Goal: Transaction & Acquisition: Purchase product/service

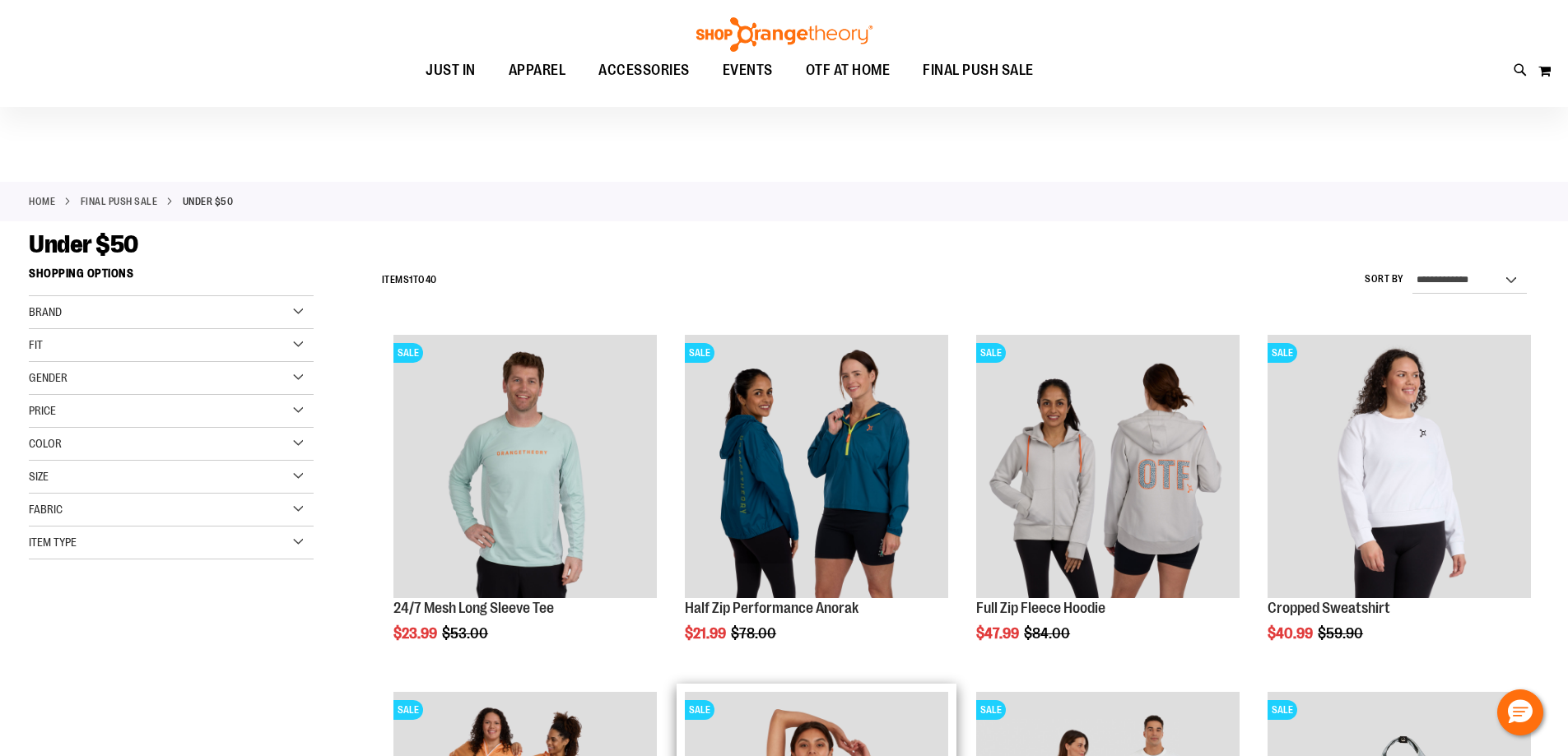
scroll to position [328, 0]
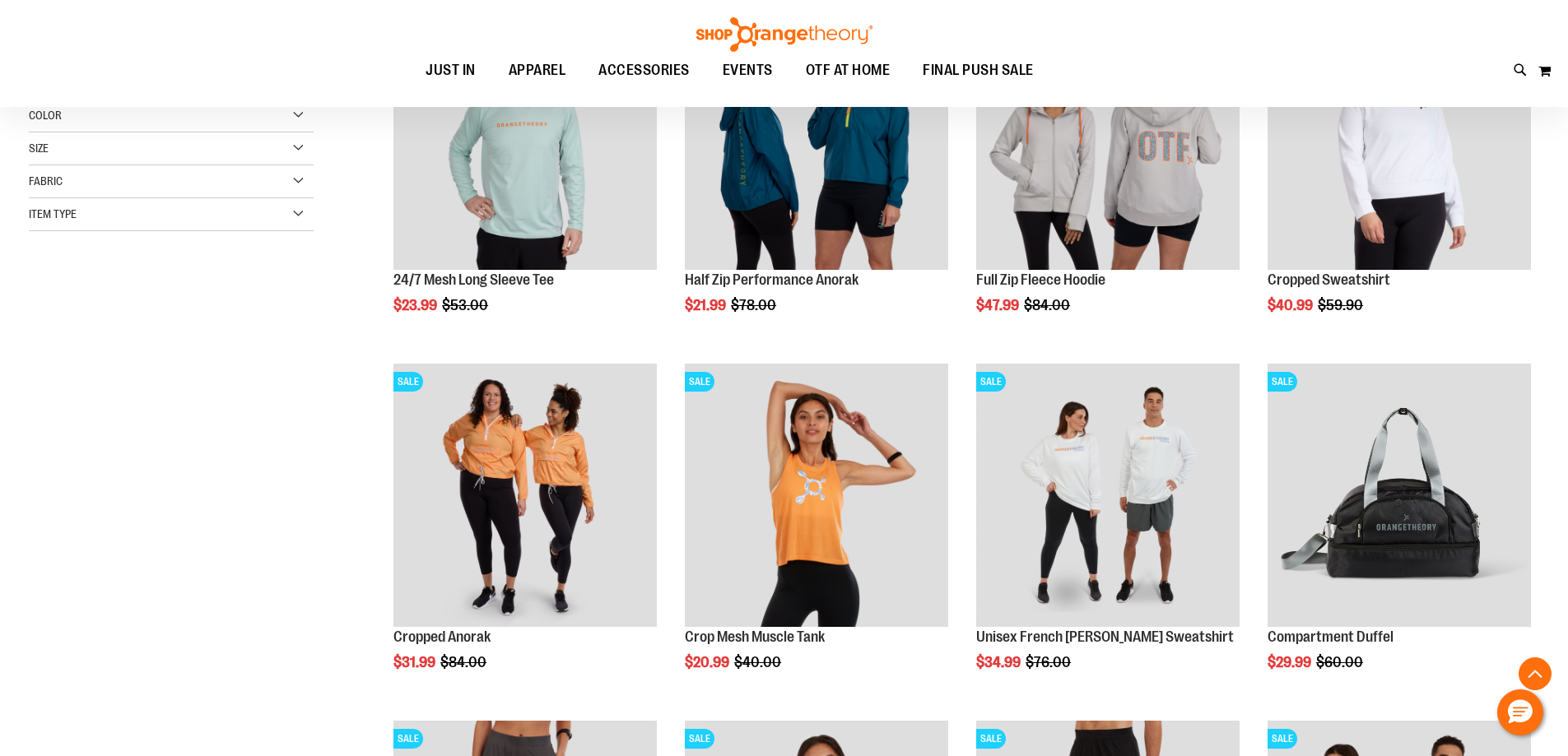
type input "**********"
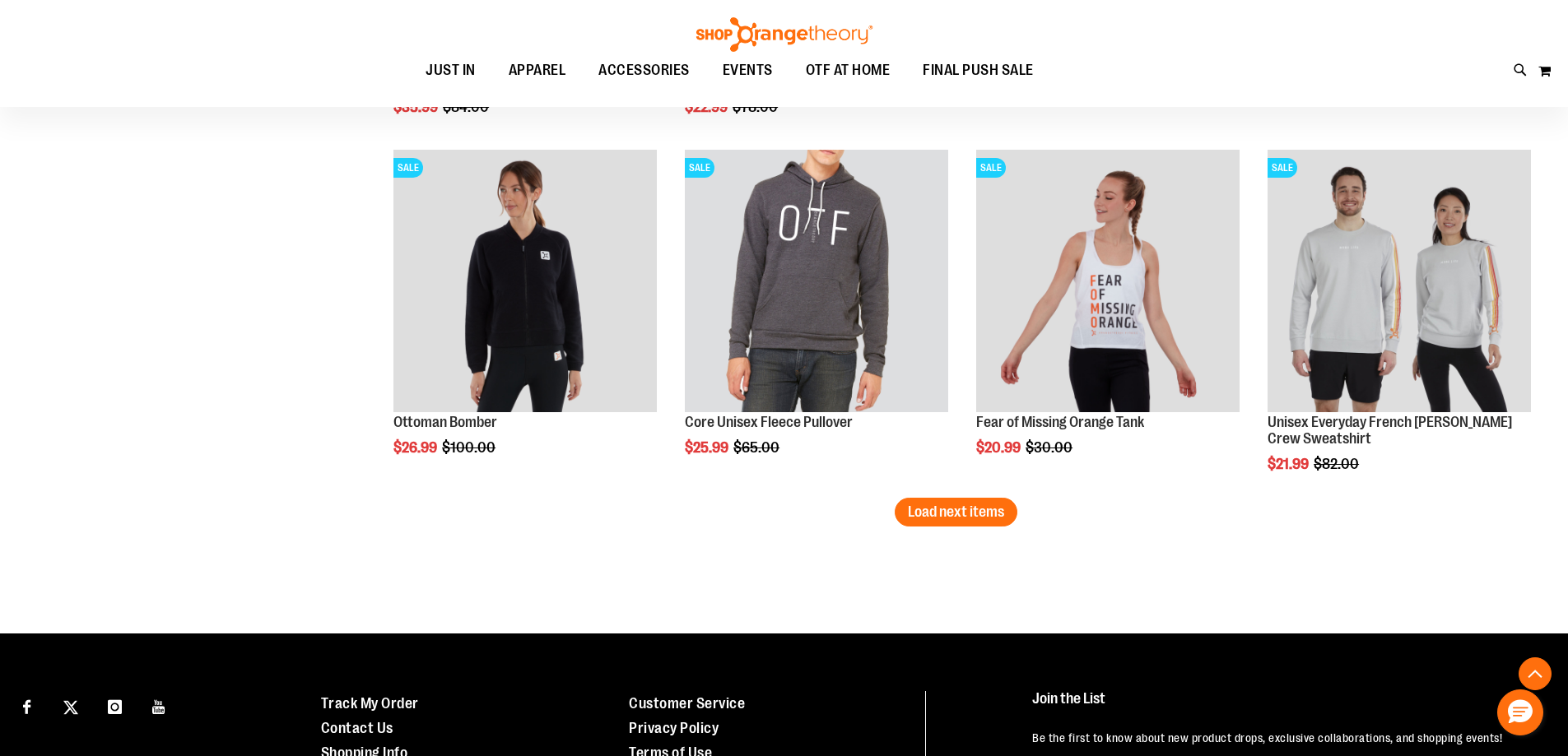
scroll to position [3067, 0]
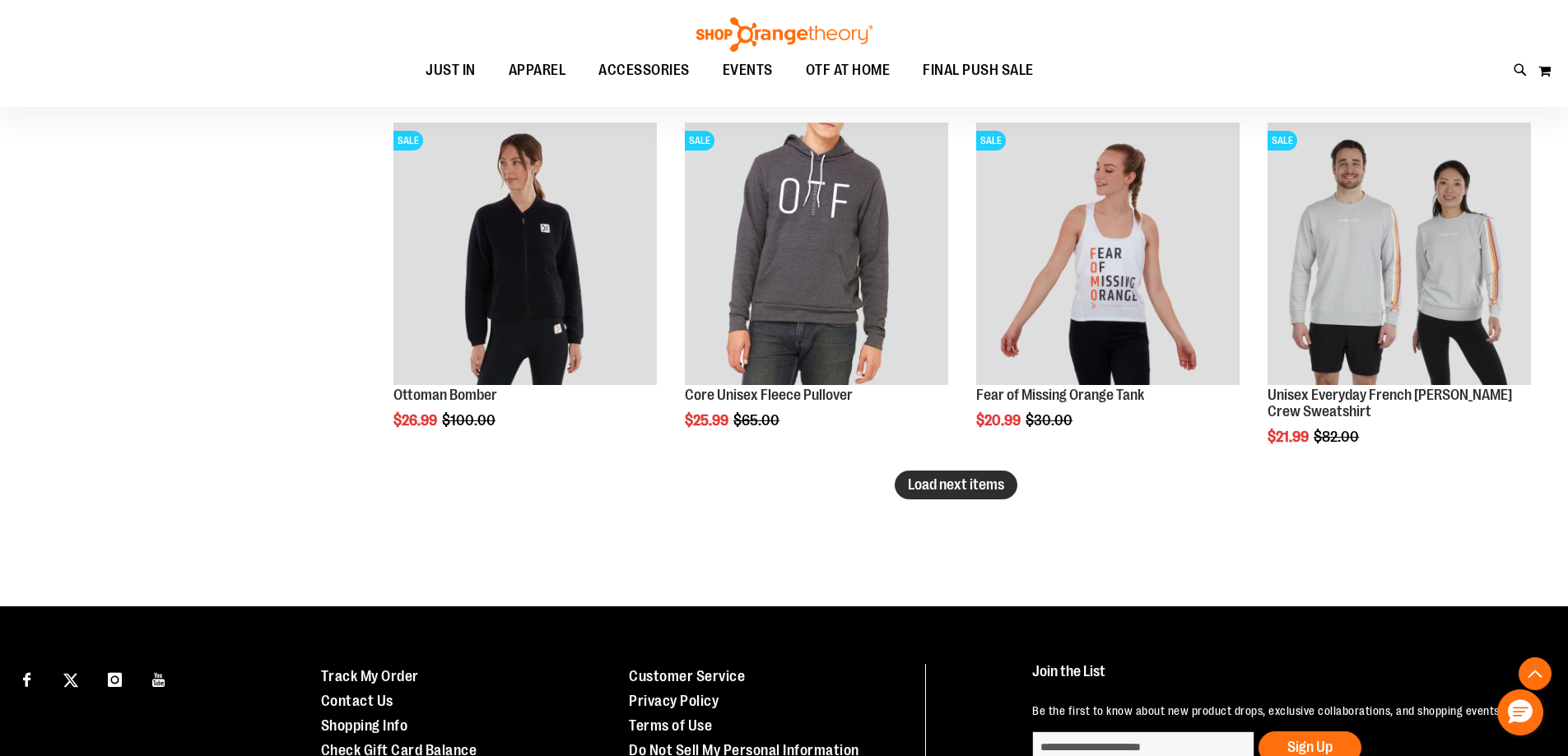
click at [985, 485] on span "Load next items" at bounding box center [955, 484] width 96 height 17
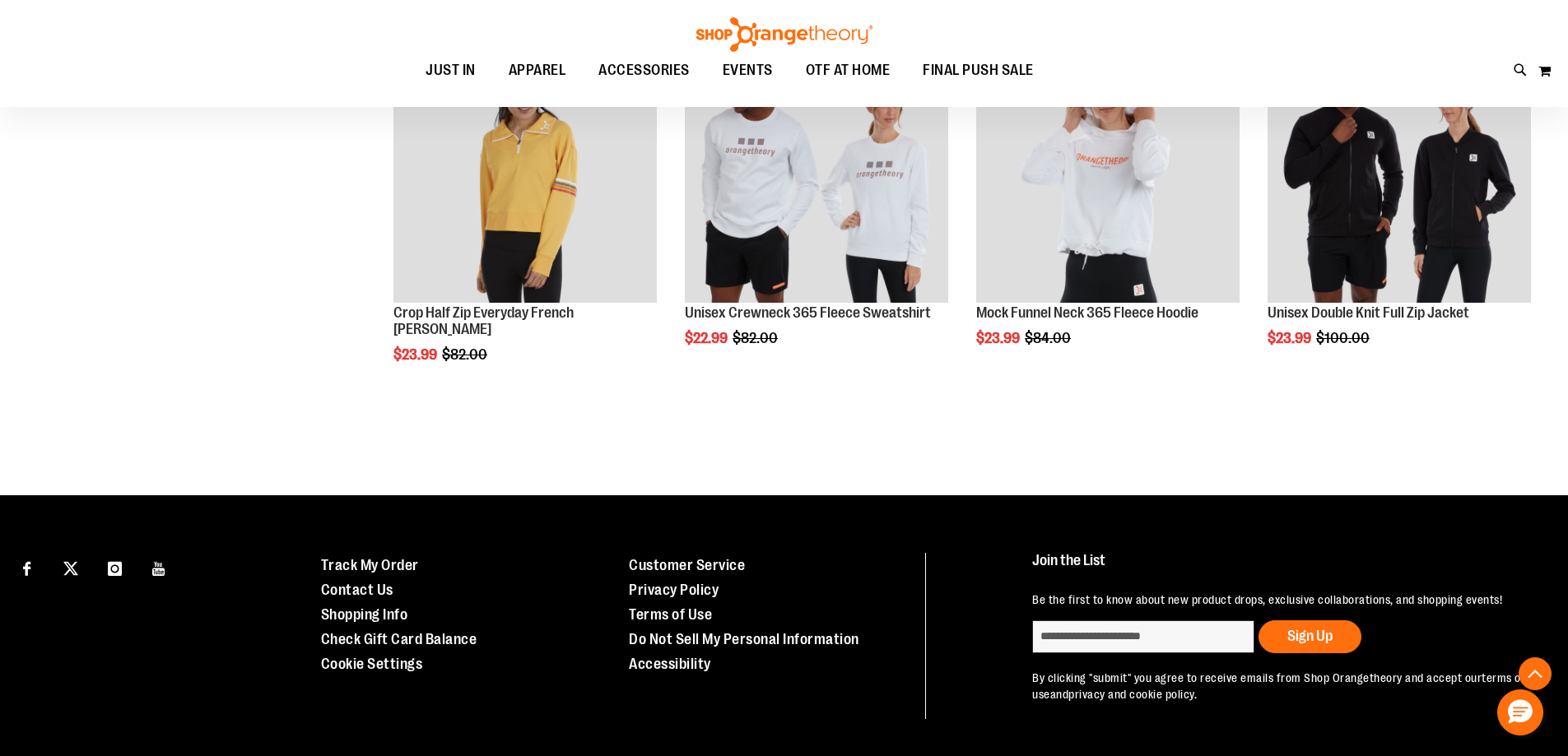
scroll to position [3541, 0]
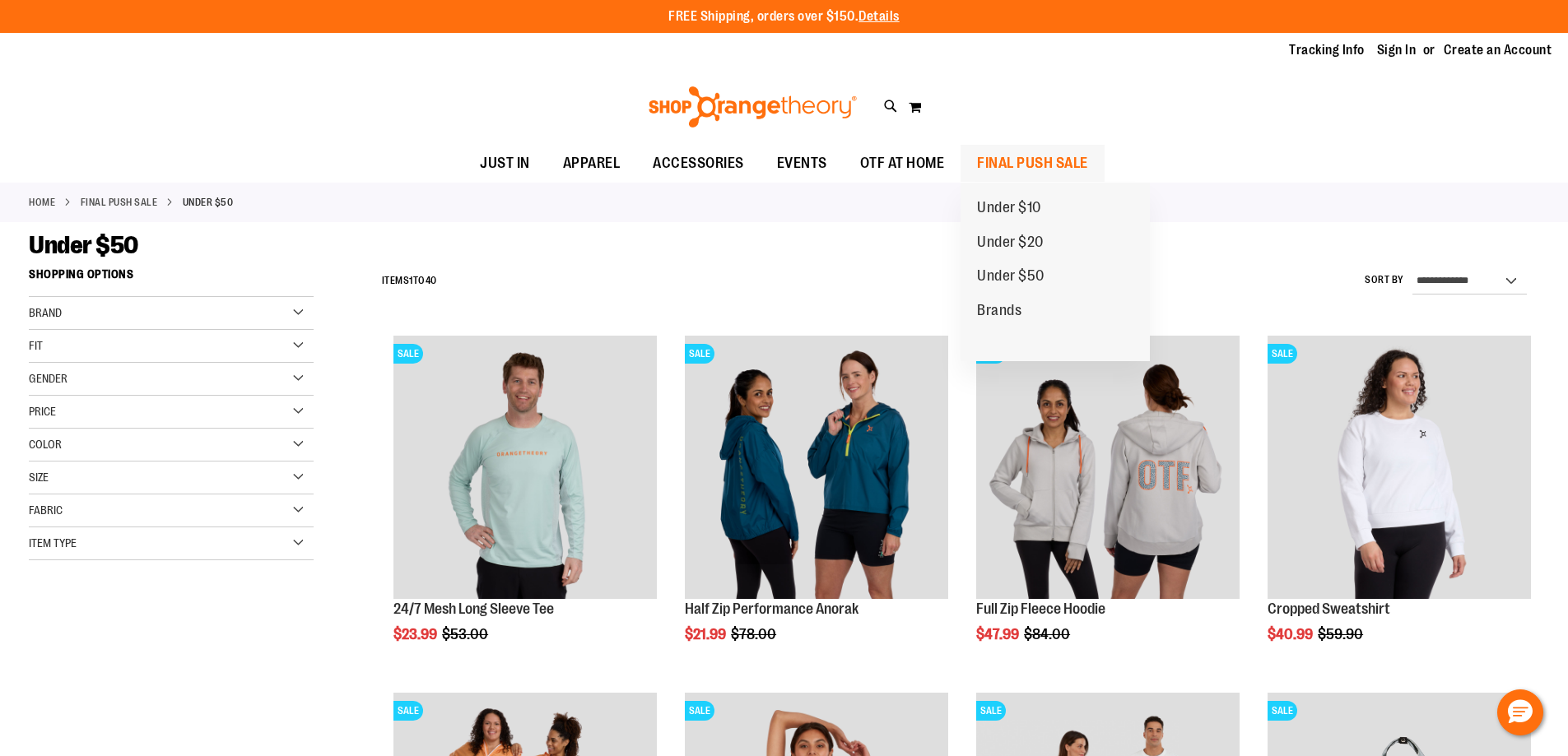
click at [991, 165] on span "FINAL PUSH SALE" at bounding box center [1033, 164] width 111 height 37
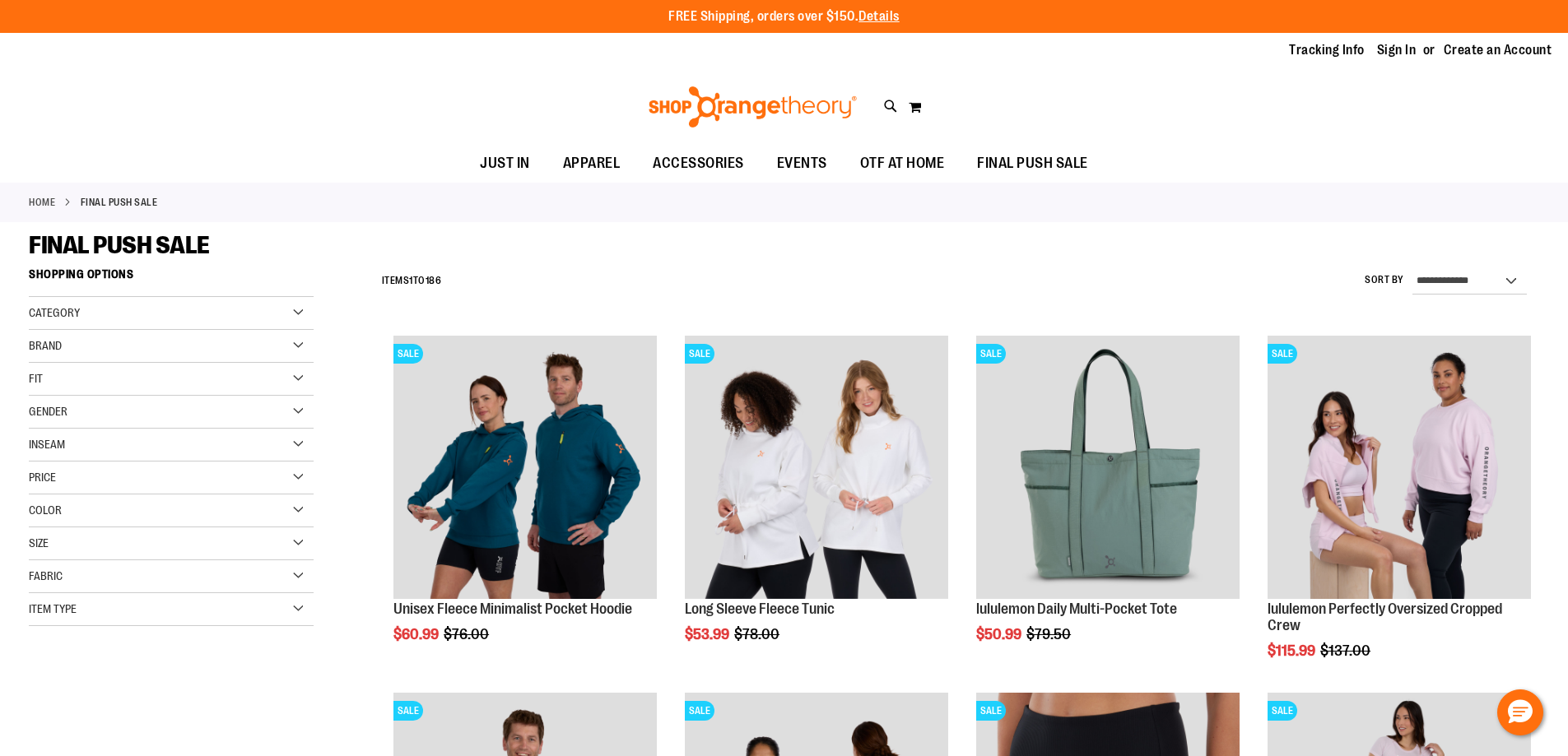
type input "**********"
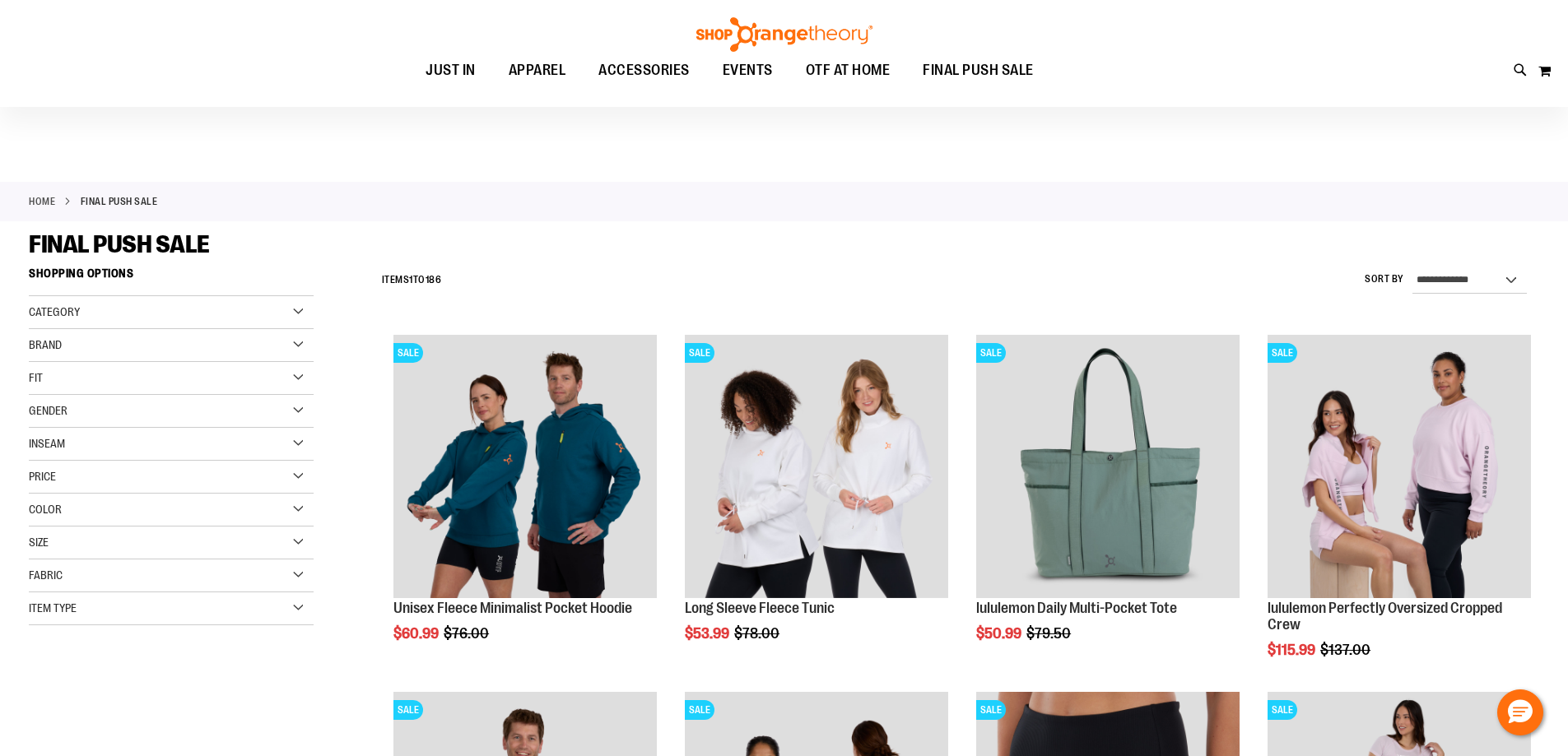
scroll to position [94, 0]
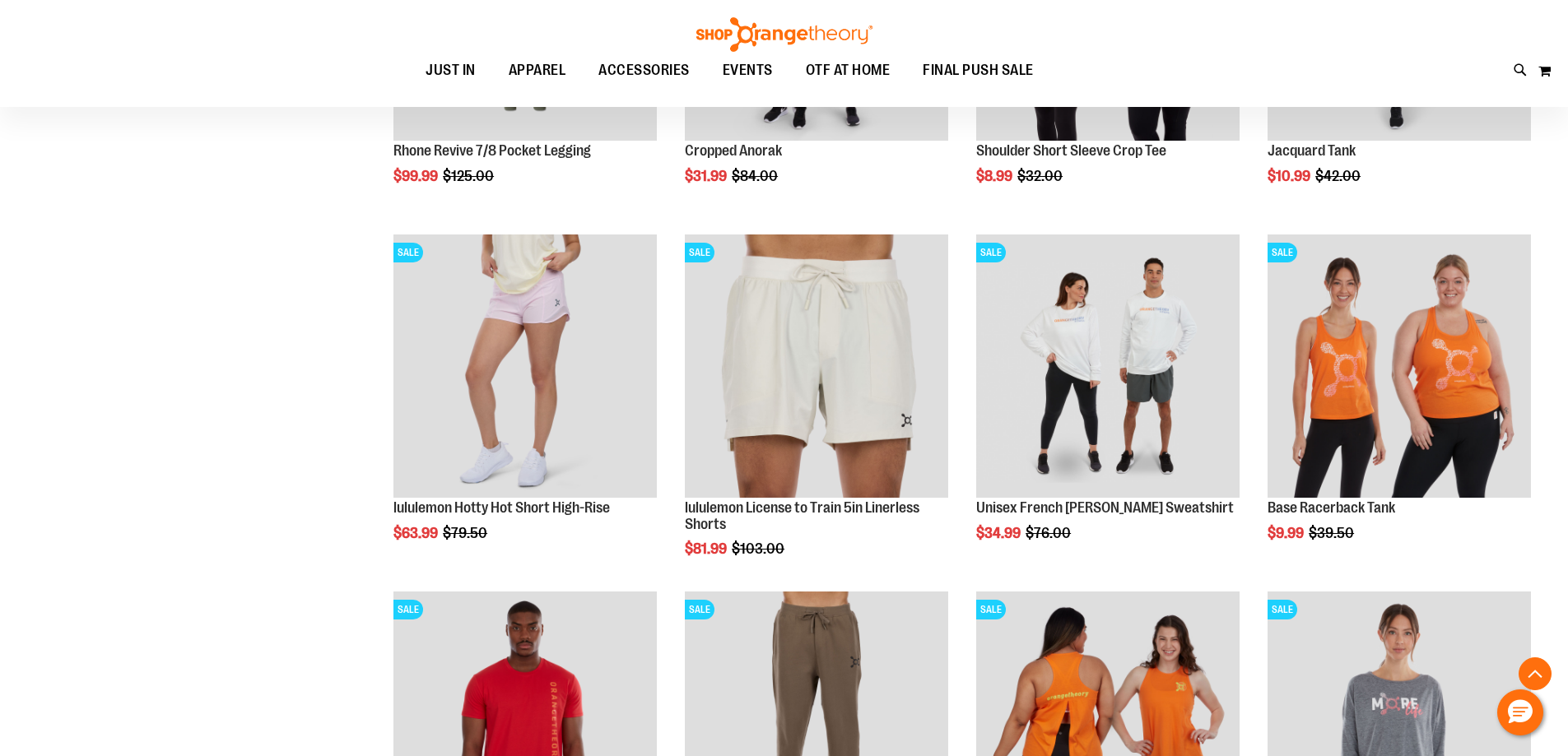
scroll to position [1534, 0]
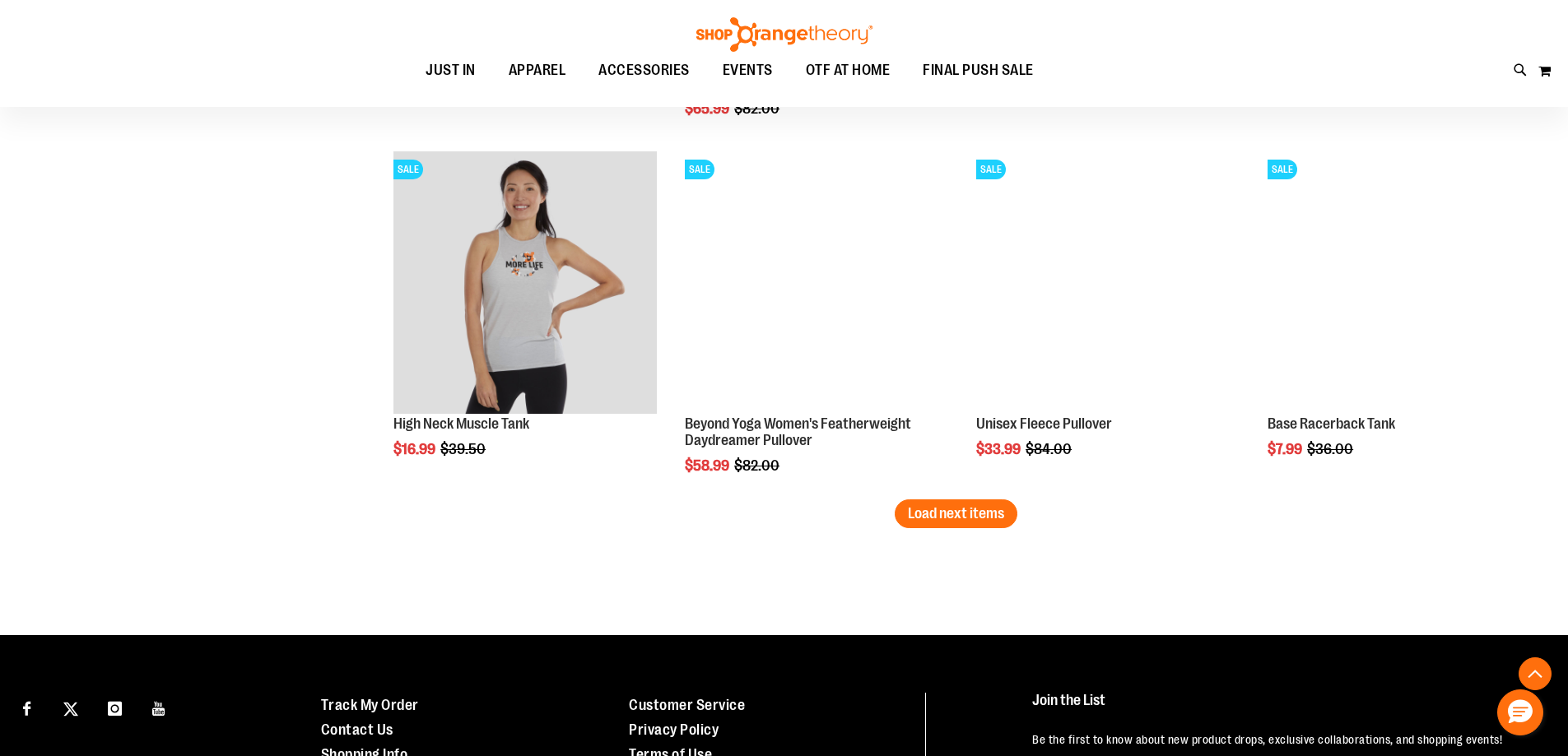
scroll to position [3061, 0]
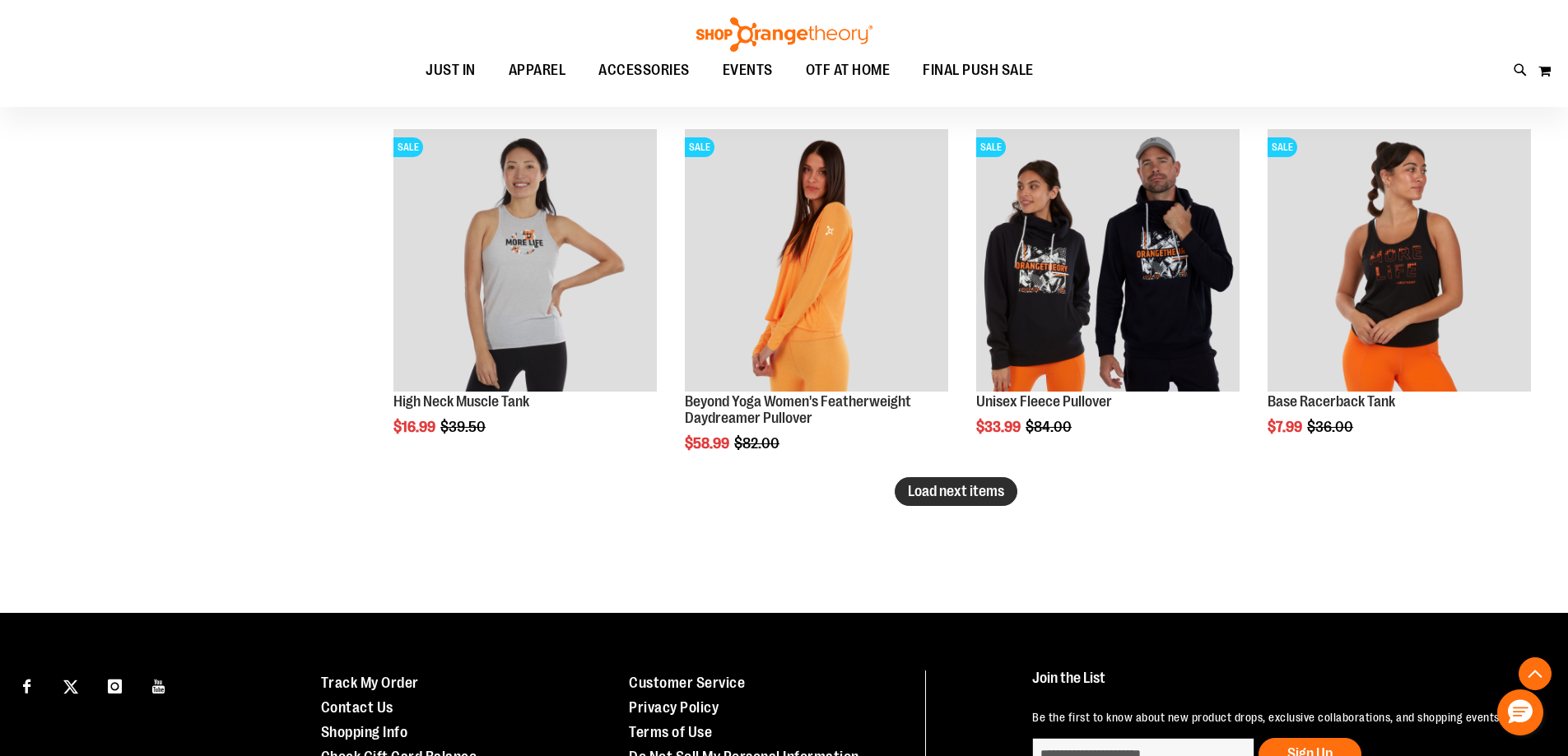
click at [967, 505] on button "Load next items" at bounding box center [955, 491] width 122 height 29
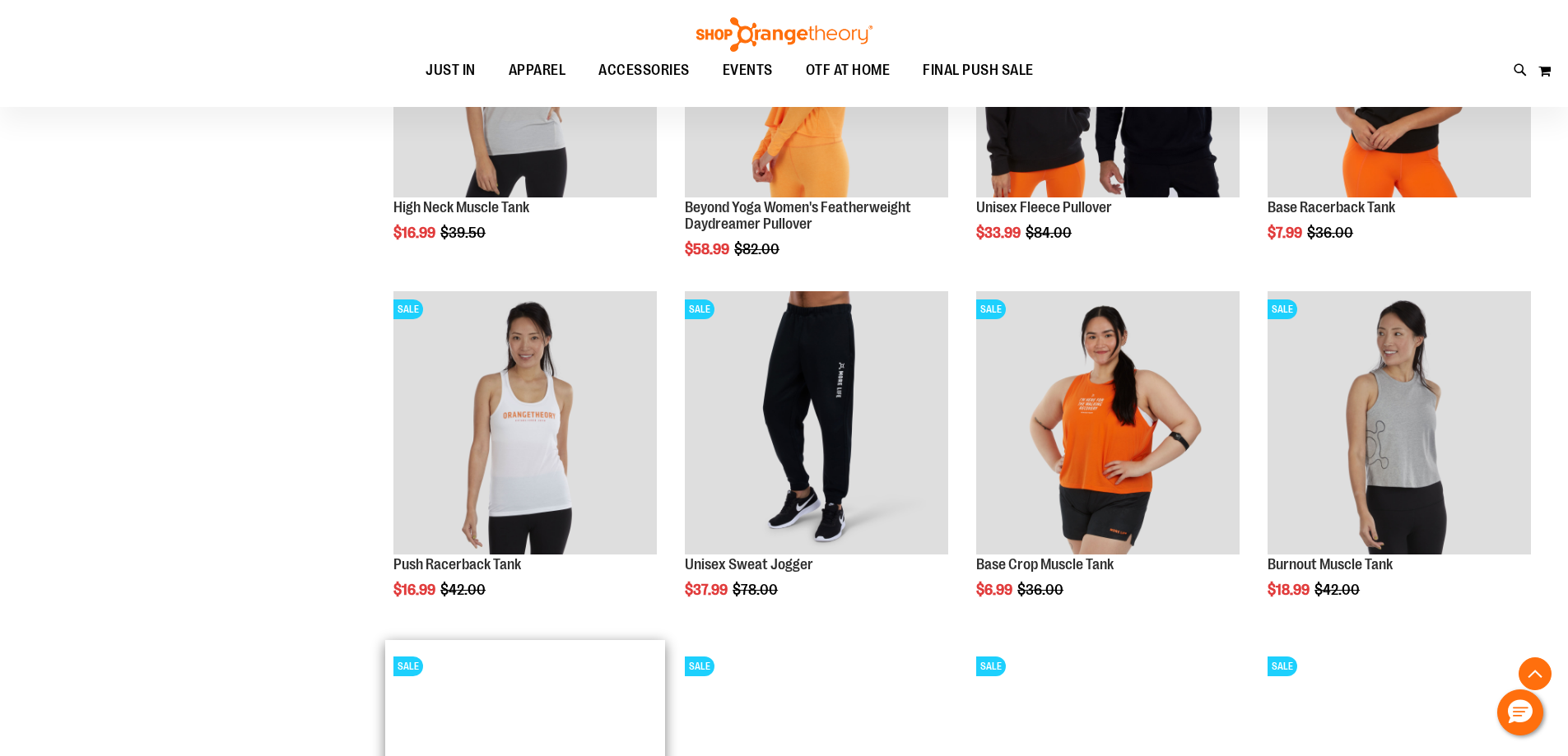
scroll to position [3555, 0]
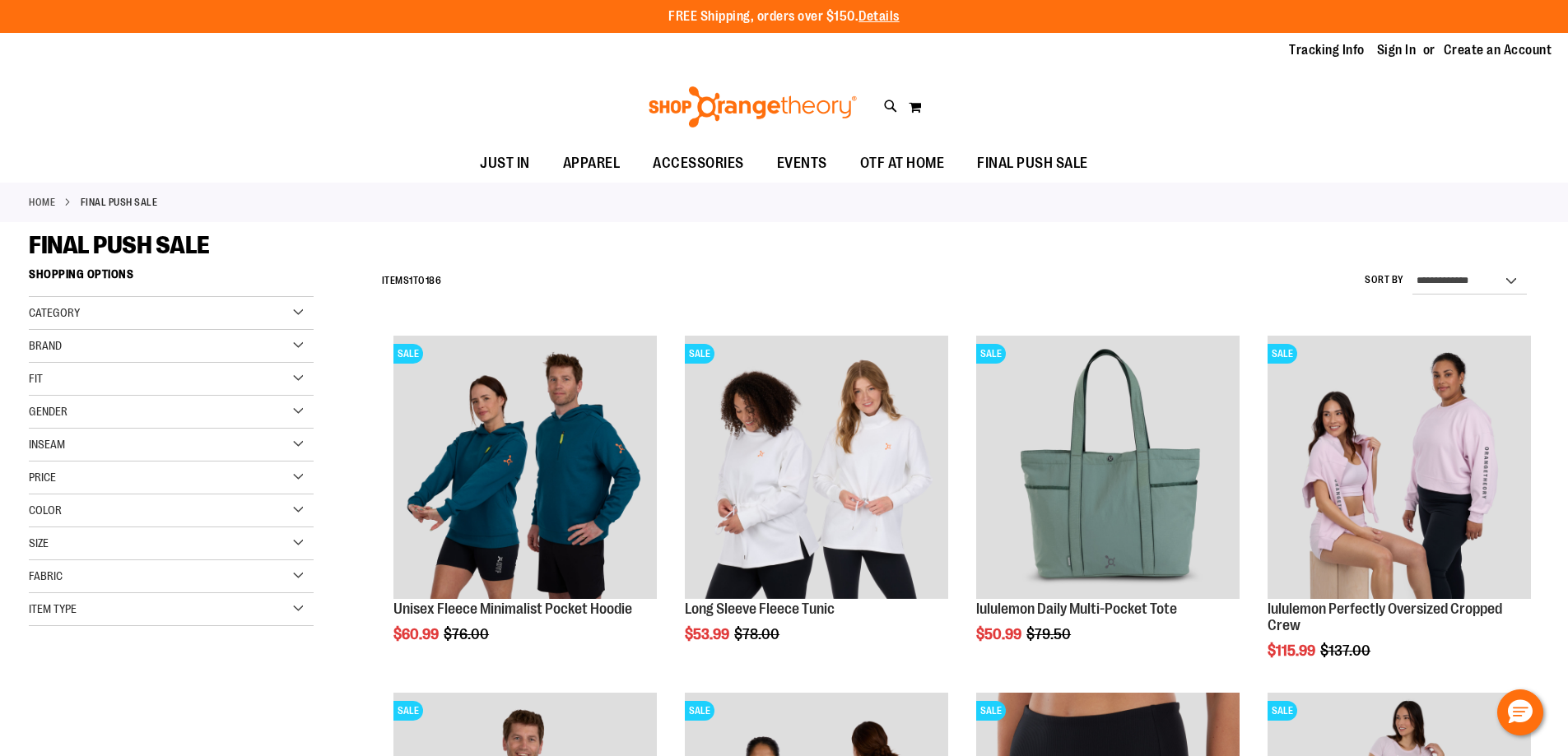
click at [357, 210] on div "Home FINAL PUSH SALE" at bounding box center [784, 202] width 1568 height 40
click at [373, 220] on div "Home FINAL PUSH SALE" at bounding box center [784, 202] width 1568 height 40
click at [375, 219] on div "Home FINAL PUSH SALE" at bounding box center [784, 202] width 1568 height 40
click at [371, 62] on div "Tracking Info Sign In Return to Procurement Create an Account" at bounding box center [784, 50] width 1568 height 35
